Goal: Task Accomplishment & Management: Manage account settings

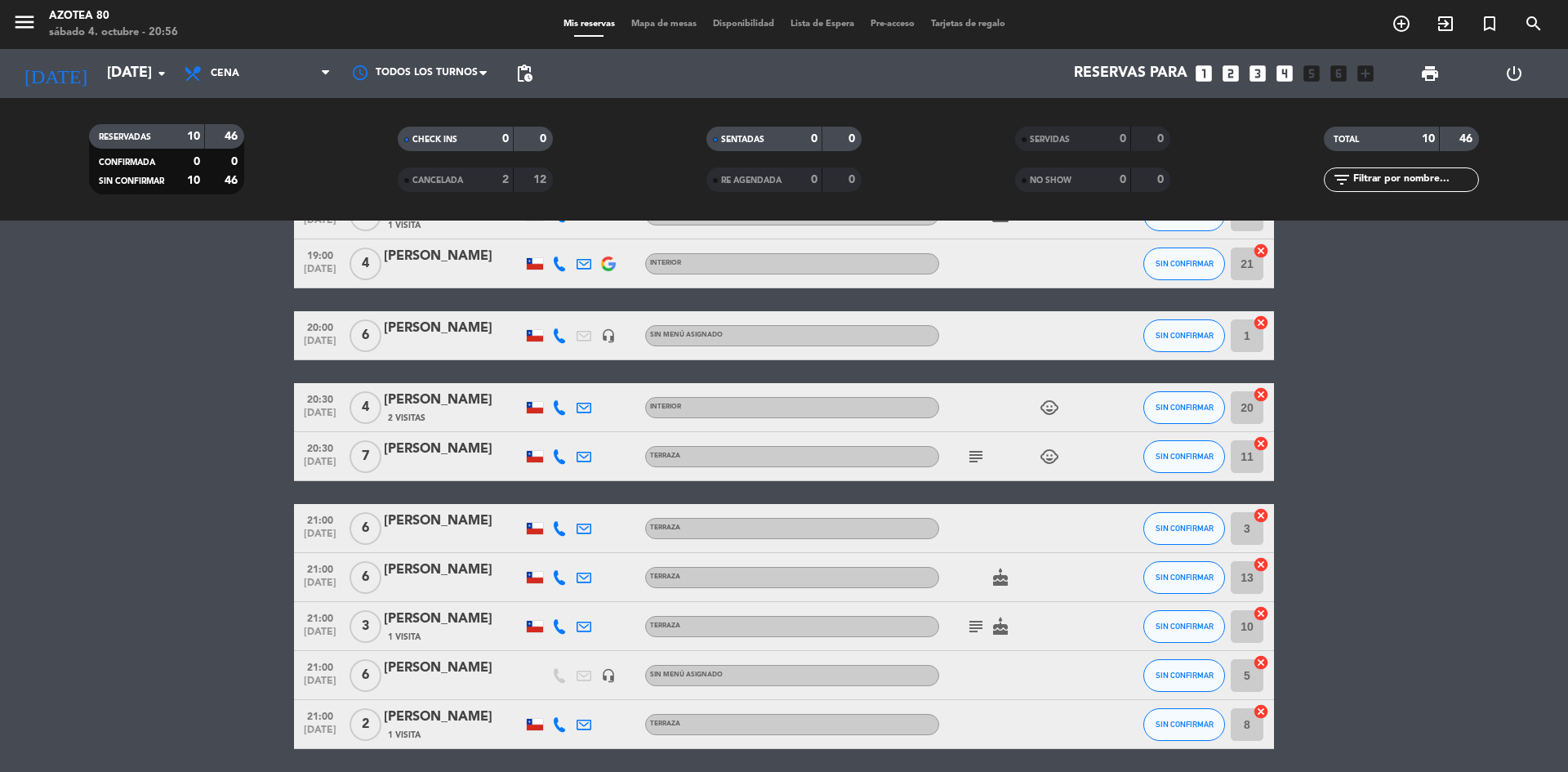
scroll to position [164, 0]
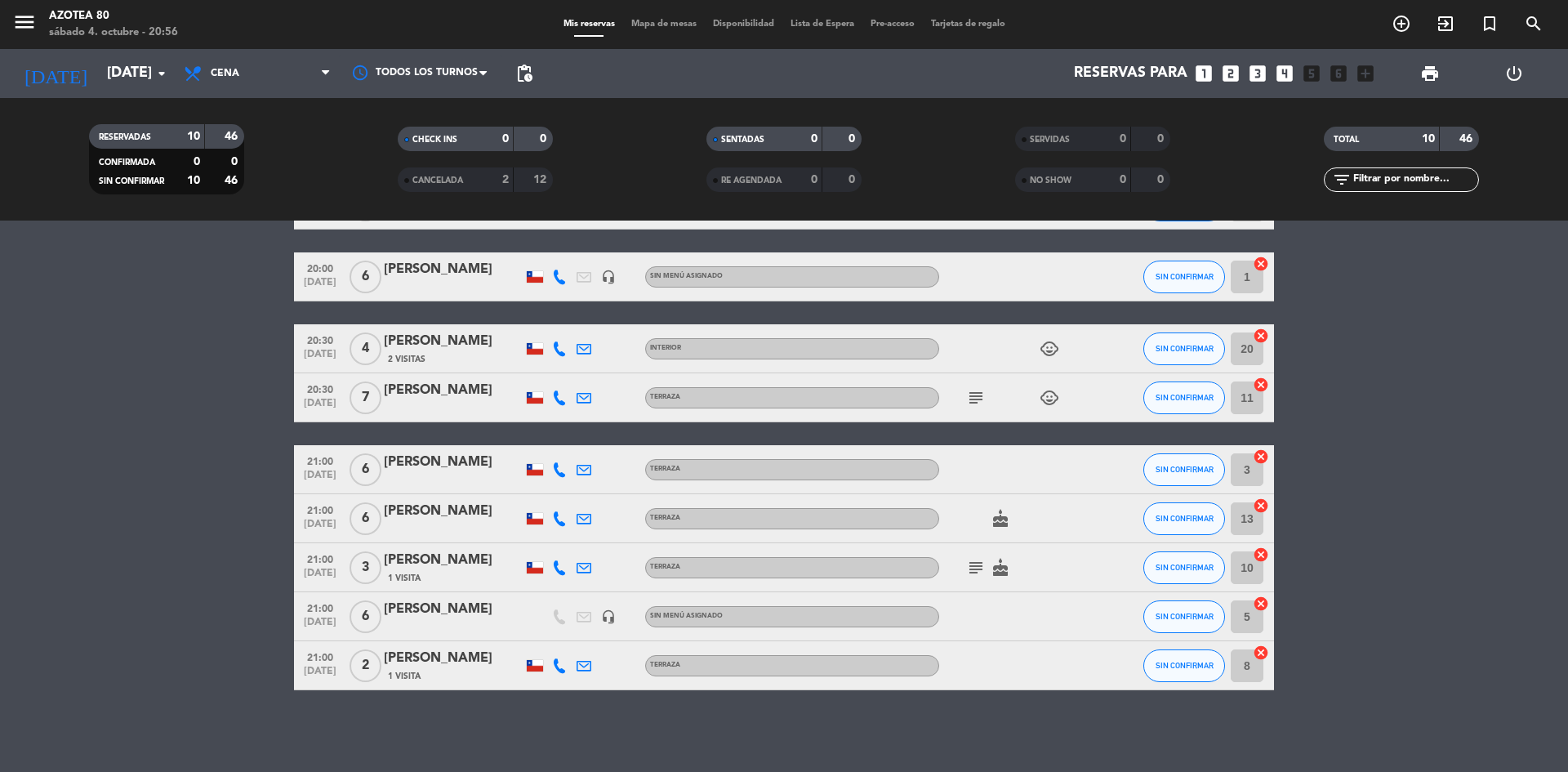
click at [447, 666] on div "[PERSON_NAME]" at bounding box center [452, 658] width 139 height 21
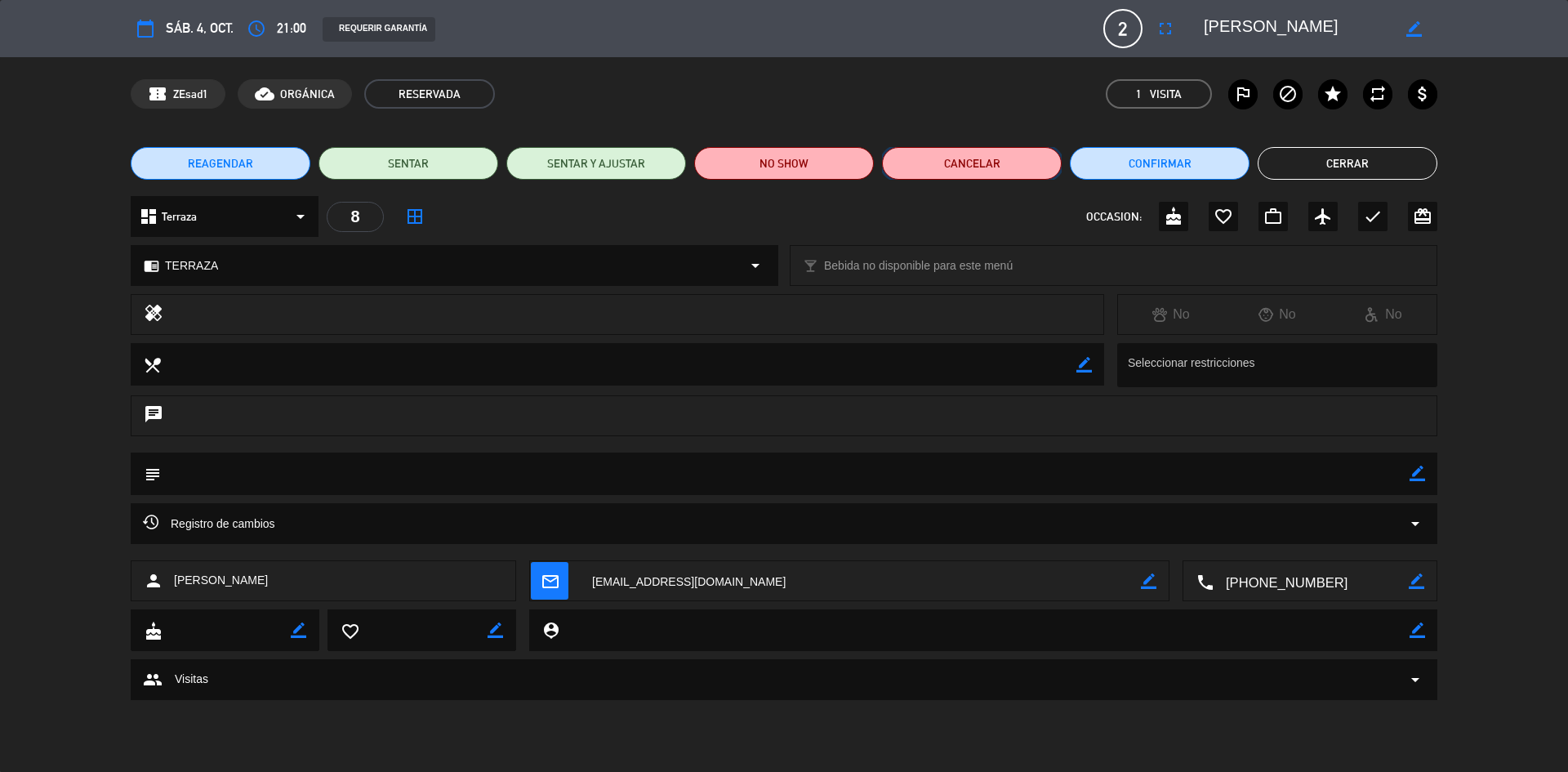
click at [997, 167] on button "Cancelar" at bounding box center [972, 163] width 180 height 33
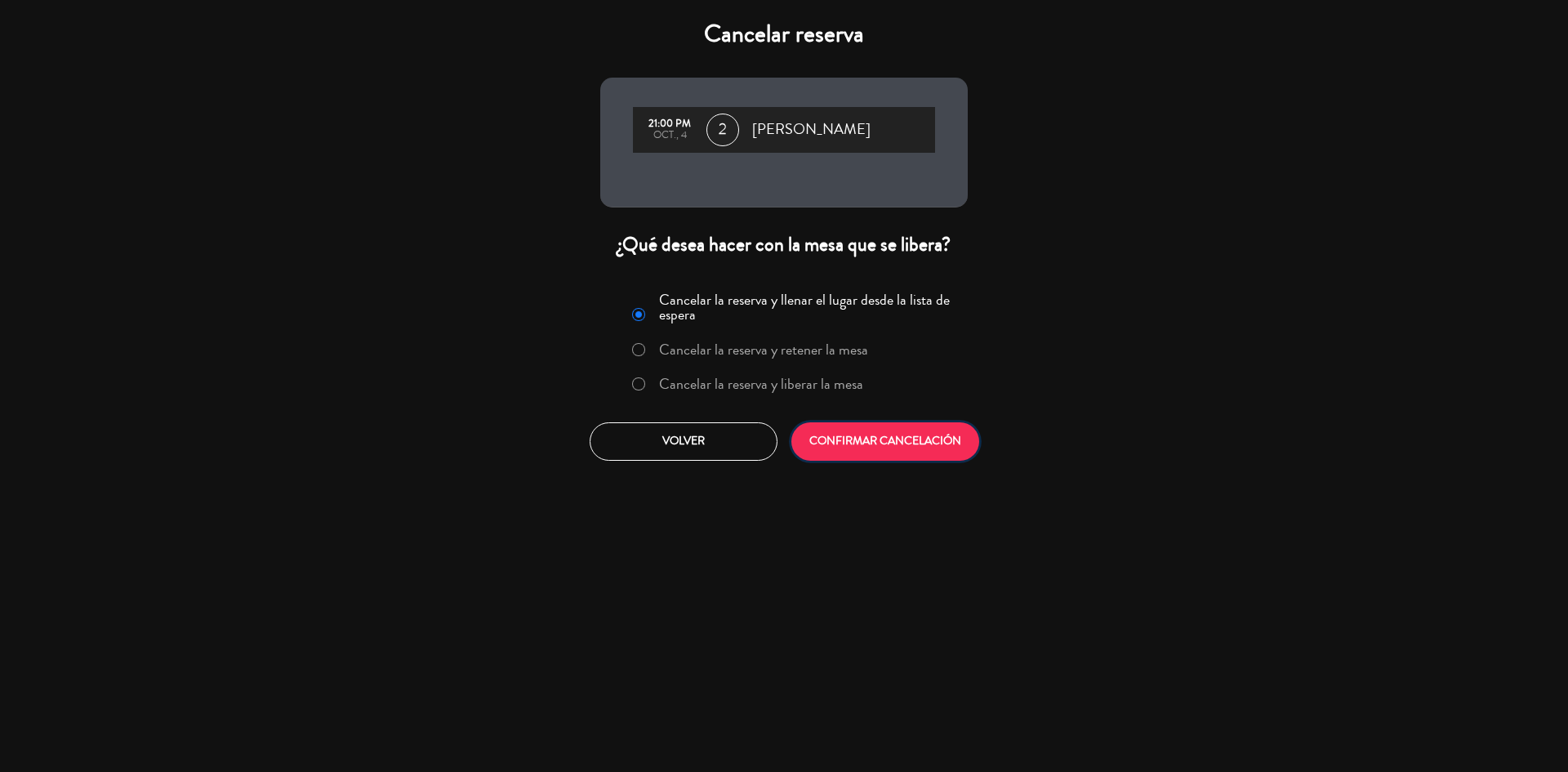
click at [836, 434] on button "CONFIRMAR CANCELACIÓN" at bounding box center [886, 441] width 188 height 38
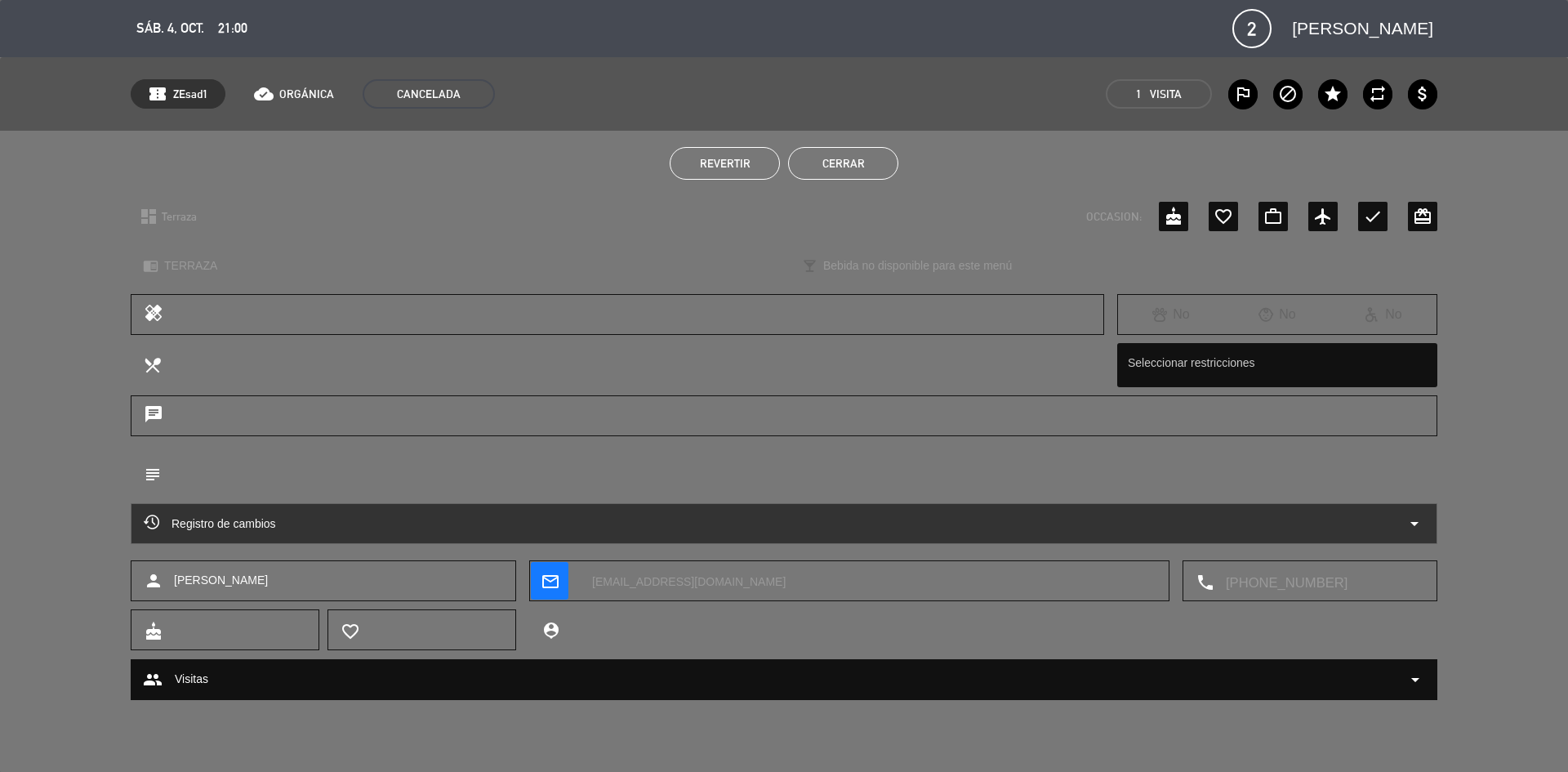
click at [855, 168] on button "Cerrar" at bounding box center [843, 163] width 110 height 33
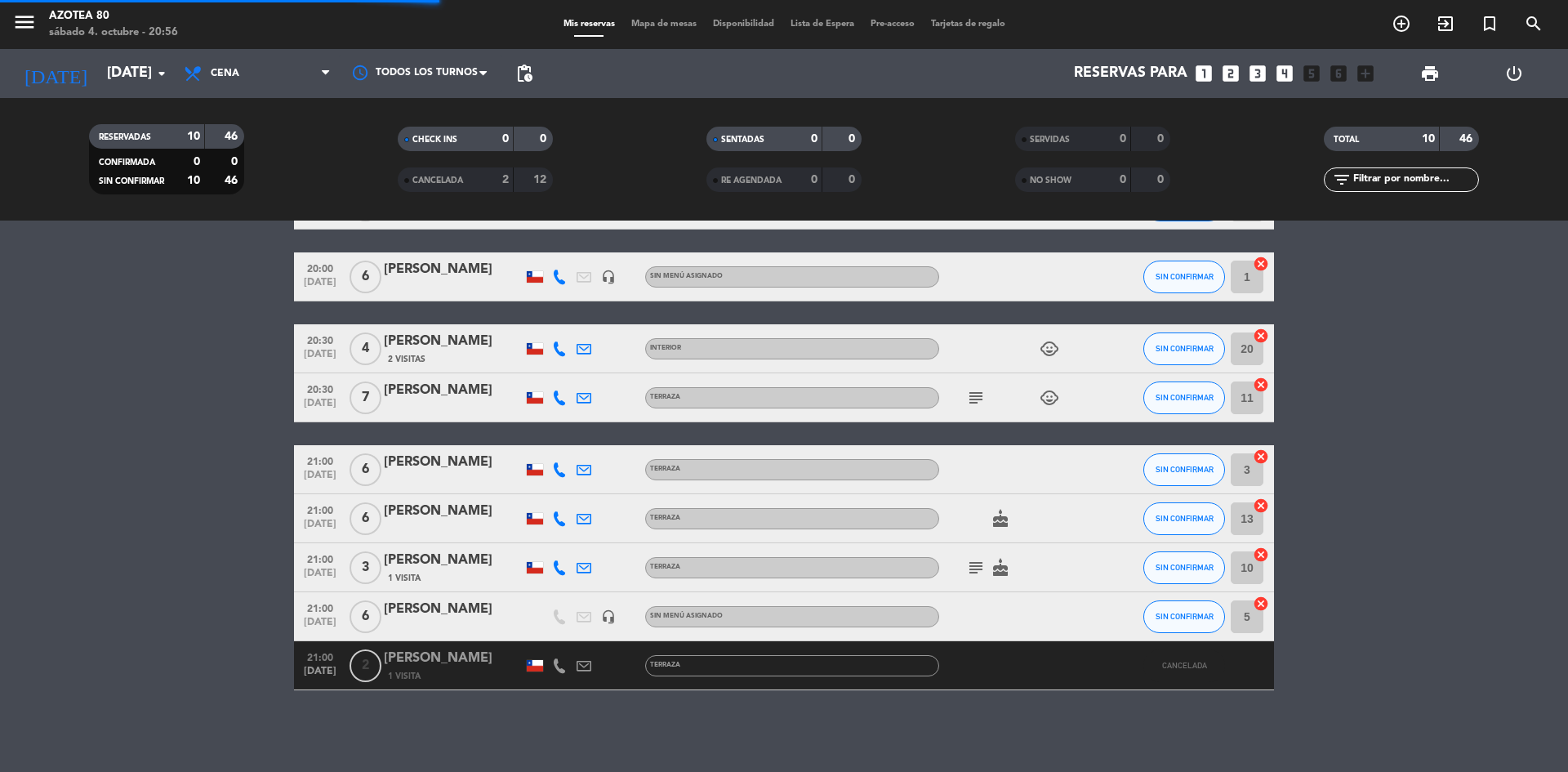
scroll to position [115, 0]
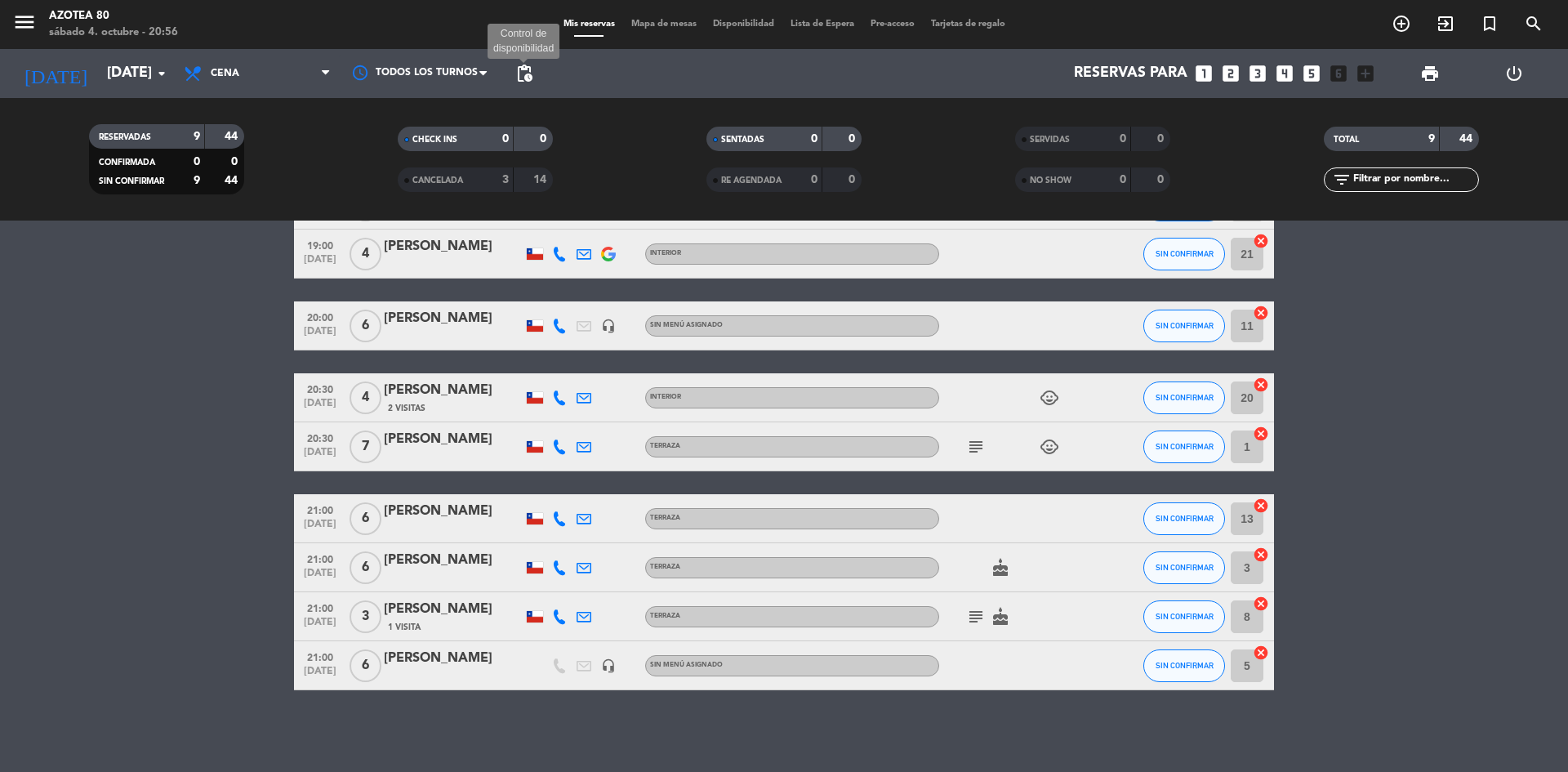
click at [521, 71] on span "pending_actions" at bounding box center [524, 74] width 20 height 20
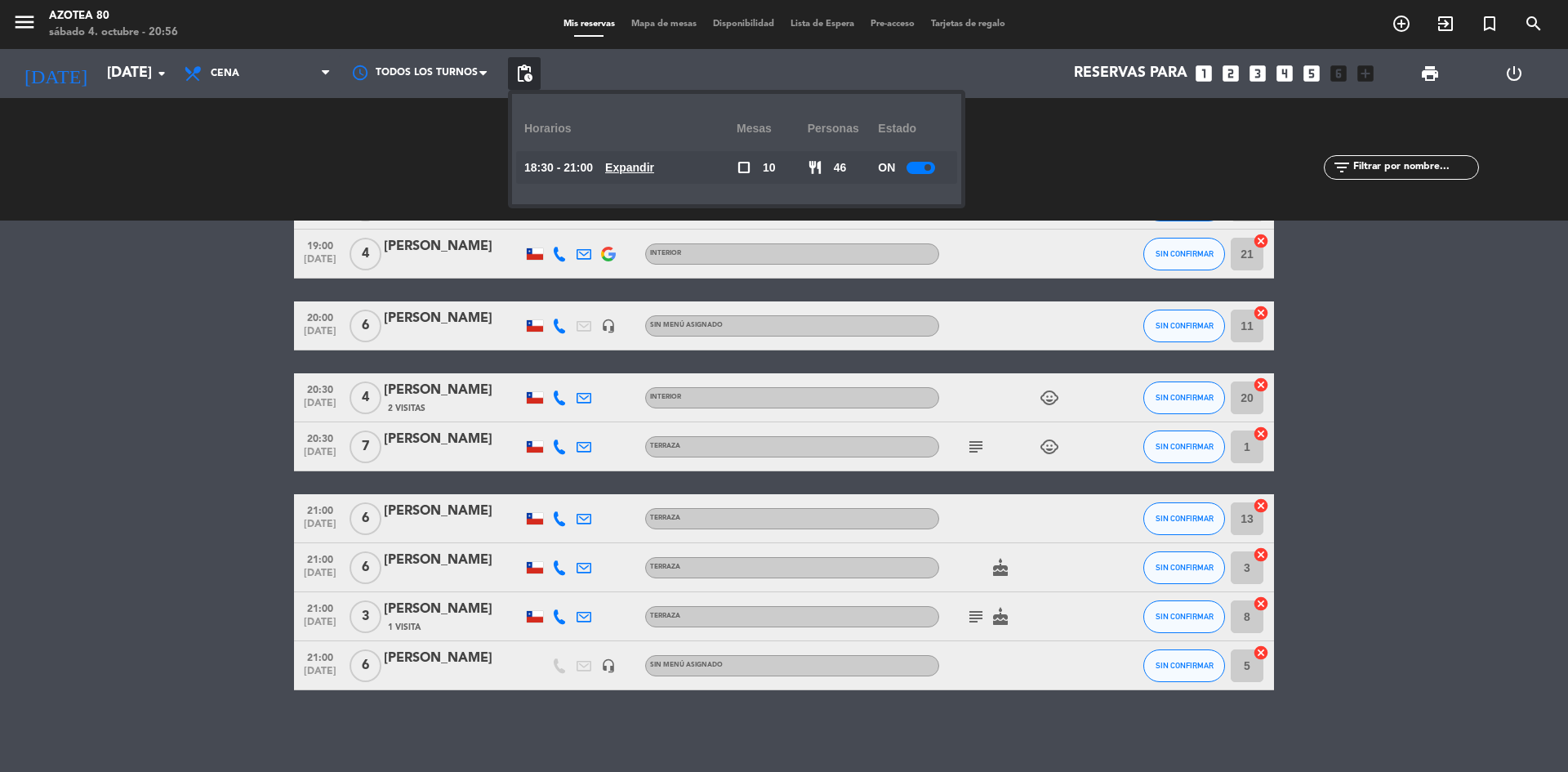
click at [918, 169] on div at bounding box center [921, 168] width 29 height 12
click at [130, 357] on bookings-row "19:00 [DATE] 2 [PERSON_NAME] 1 Visita TERRAZA card_giftcard SIN CONFIRMAR 9 can…" at bounding box center [784, 435] width 1568 height 509
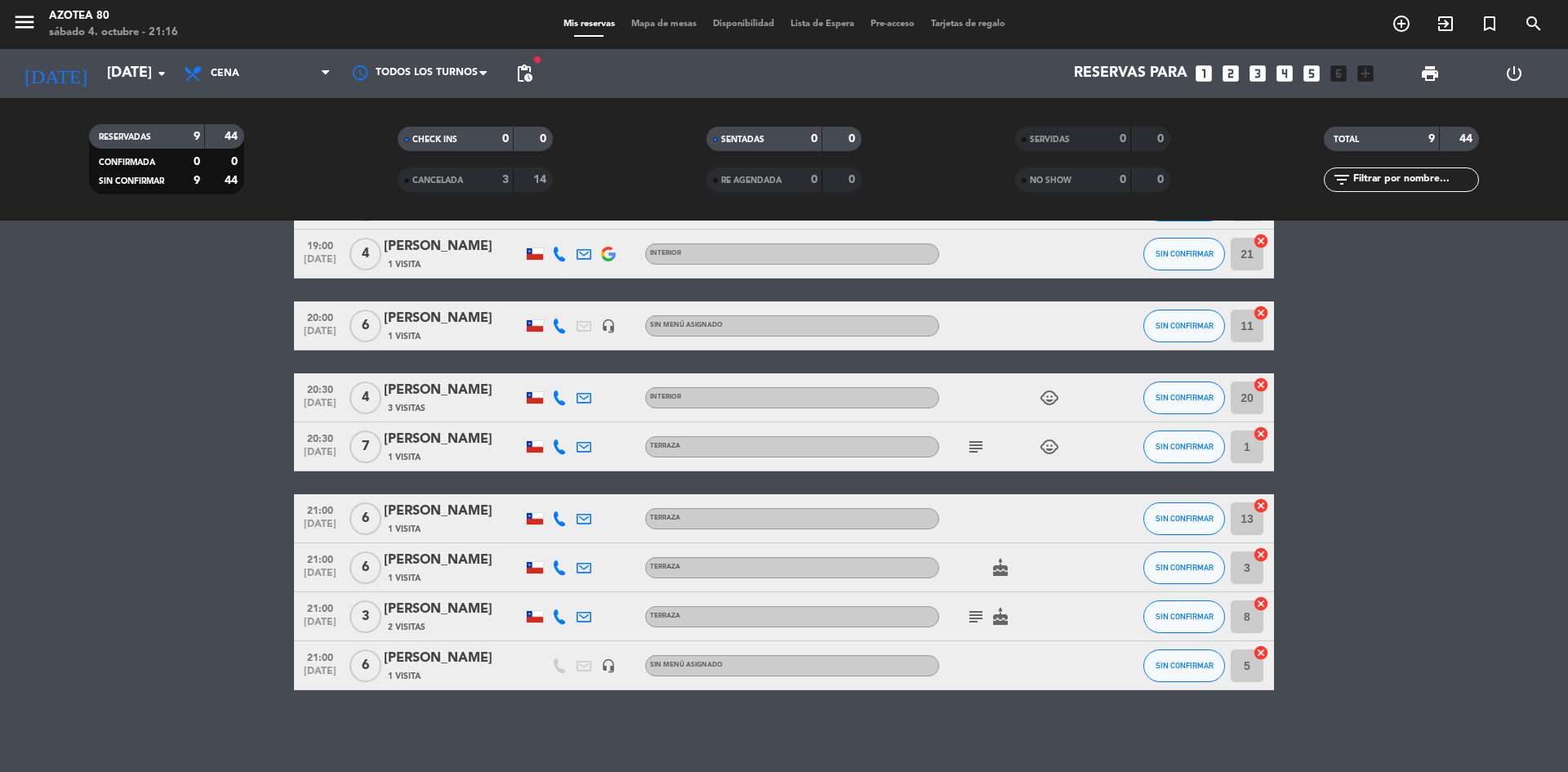
click at [426, 440] on div "[PERSON_NAME]" at bounding box center [452, 438] width 139 height 21
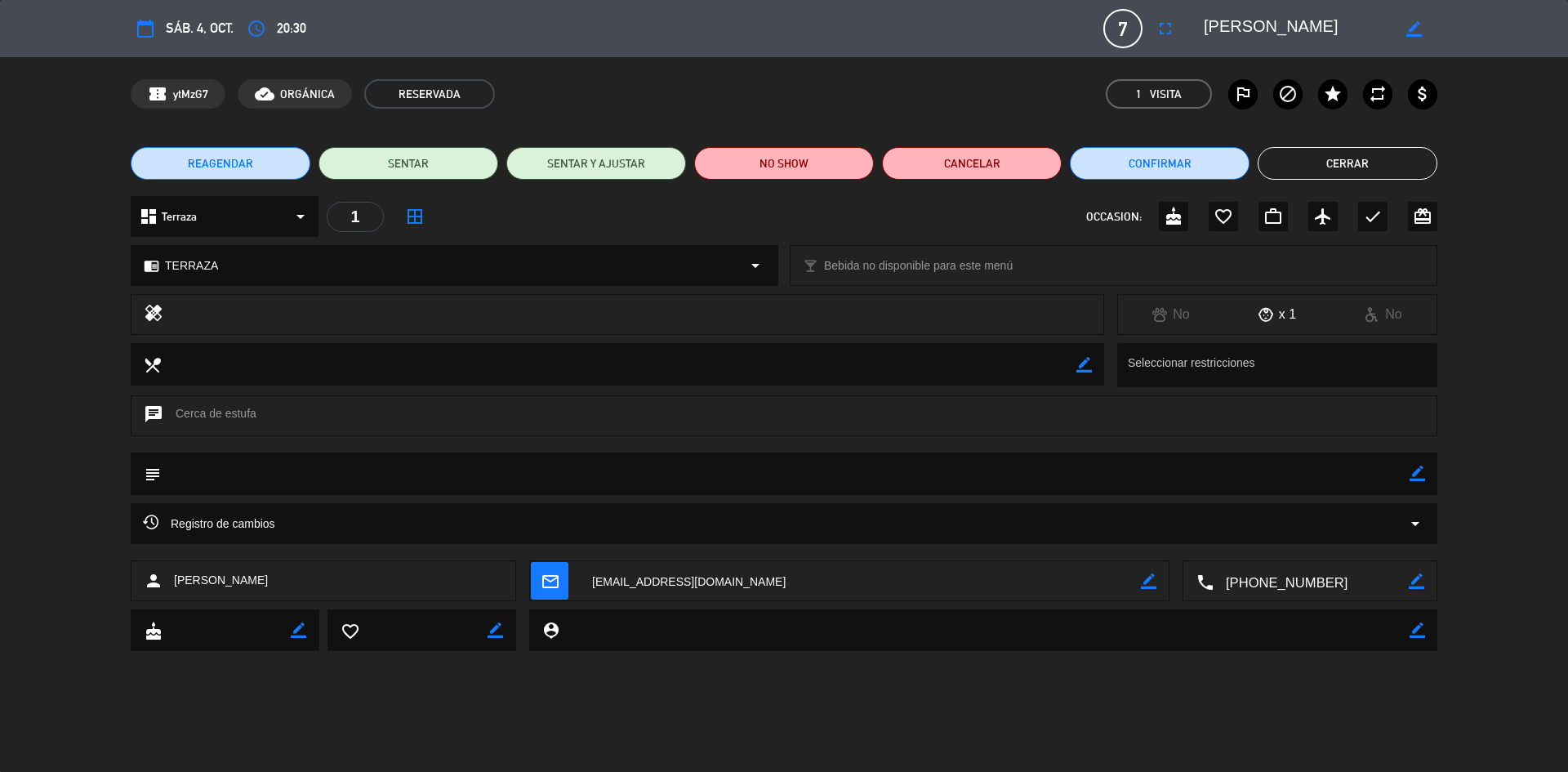
click at [1358, 164] on button "Cerrar" at bounding box center [1348, 163] width 180 height 33
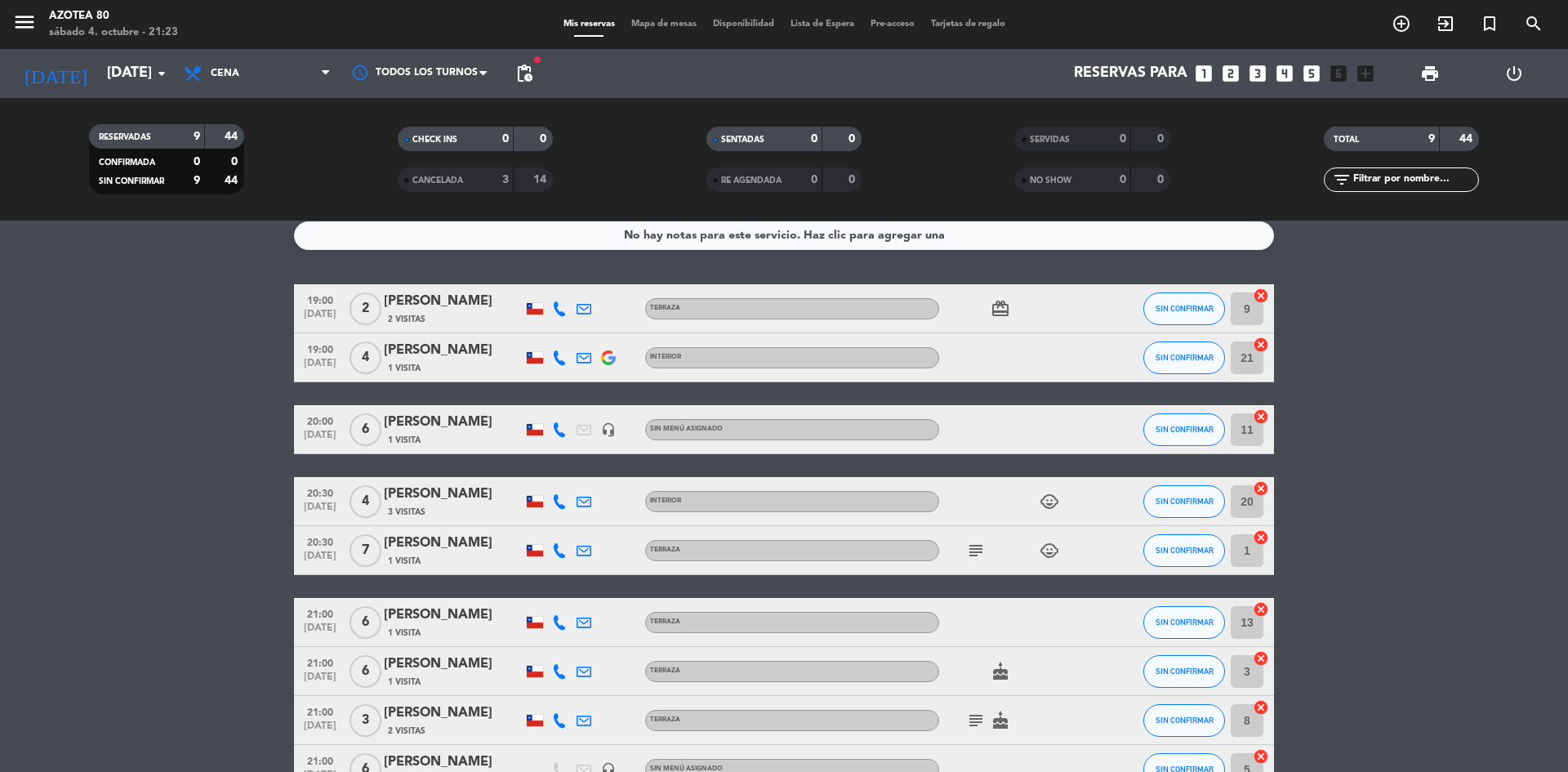
scroll to position [0, 0]
